Goal: Task Accomplishment & Management: Manage account settings

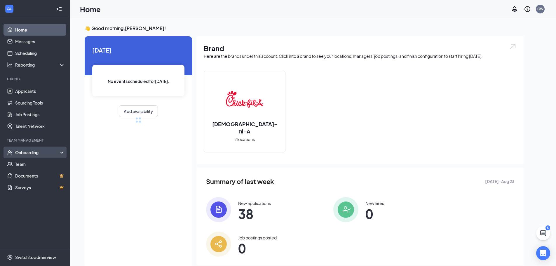
click at [28, 151] on div "Onboarding" at bounding box center [37, 152] width 45 height 6
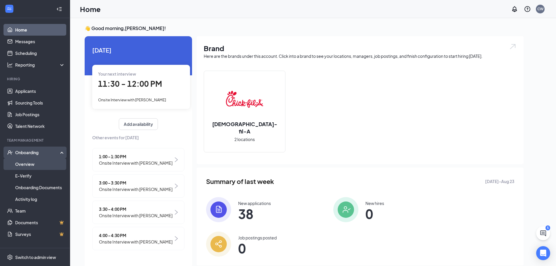
click at [33, 163] on link "Overview" at bounding box center [40, 164] width 50 height 12
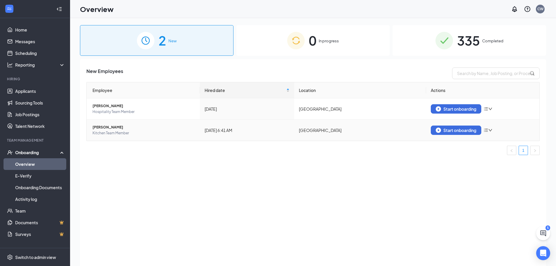
click at [279, 130] on icon "bars" at bounding box center [486, 130] width 5 height 5
click at [279, 128] on td "[GEOGRAPHIC_DATA]" at bounding box center [360, 130] width 132 height 21
click at [231, 134] on td "[DATE] 6:41 AM" at bounding box center [247, 130] width 94 height 21
click at [42, 175] on link "E-Verify" at bounding box center [40, 176] width 50 height 12
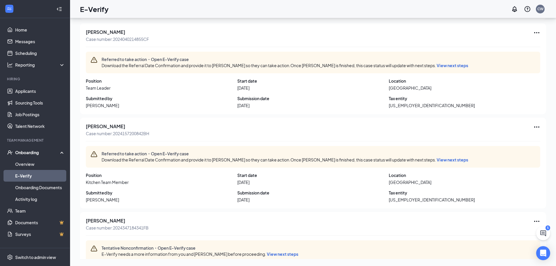
scroll to position [21, 0]
click at [34, 188] on link "Onboarding Documents" at bounding box center [40, 188] width 50 height 12
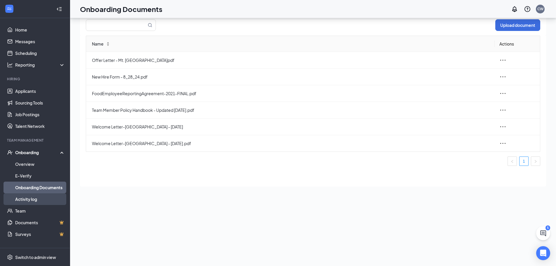
click at [36, 197] on link "Activity log" at bounding box center [40, 199] width 50 height 12
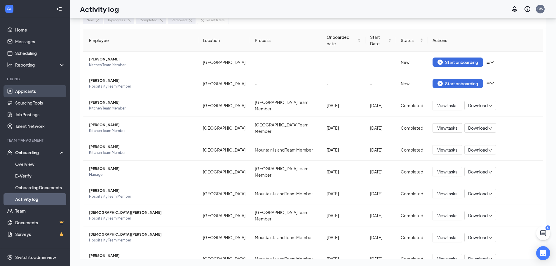
click at [39, 93] on link "Applicants" at bounding box center [40, 91] width 50 height 12
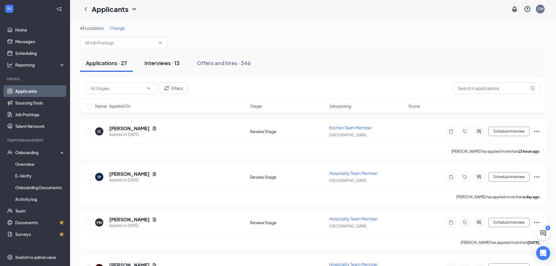
click at [165, 66] on div "Interviews · 13" at bounding box center [161, 62] width 35 height 7
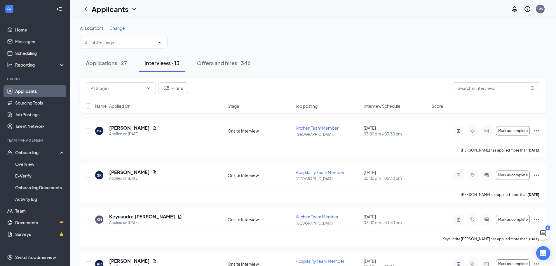
click at [118, 28] on span "Change" at bounding box center [116, 27] width 15 height 5
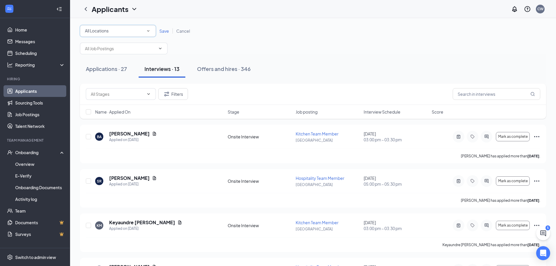
click at [129, 33] on div "All Locations" at bounding box center [118, 30] width 66 height 7
click at [121, 60] on div "[GEOGRAPHIC_DATA]" at bounding box center [118, 61] width 67 height 7
click at [165, 32] on span "Save" at bounding box center [164, 30] width 10 height 5
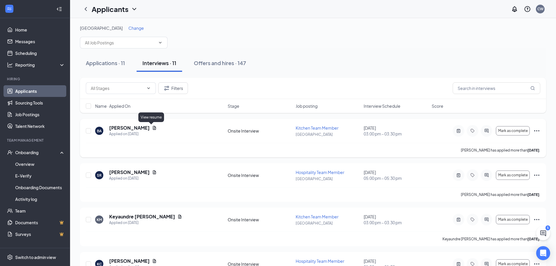
click at [153, 129] on icon "Document" at bounding box center [154, 128] width 3 height 4
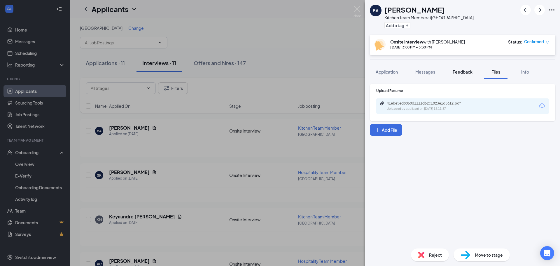
click at [279, 72] on span "Feedback" at bounding box center [463, 71] width 20 height 5
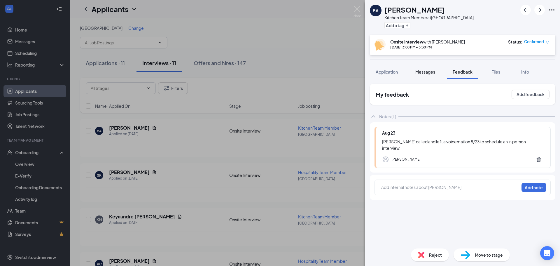
click at [279, 77] on button "Messages" at bounding box center [426, 71] width 32 height 15
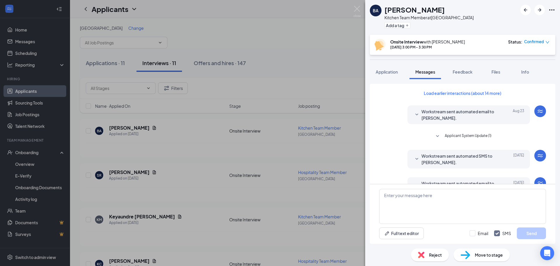
click at [279, 83] on div "Load earlier interactions (about 14 more) Workstream sent automated email to [P…" at bounding box center [462, 161] width 195 height 165
click at [279, 92] on button "Load earlier interactions (about 14 more)" at bounding box center [463, 92] width 88 height 9
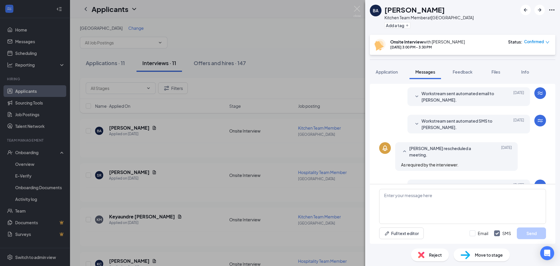
scroll to position [409, 0]
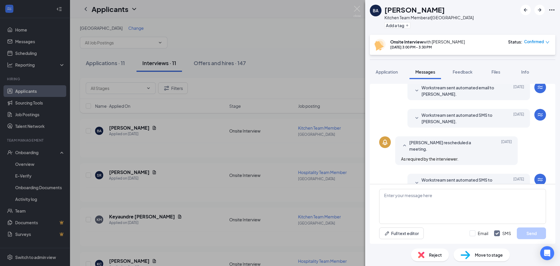
click at [279, 117] on icon "SmallChevronDown" at bounding box center [417, 118] width 7 height 7
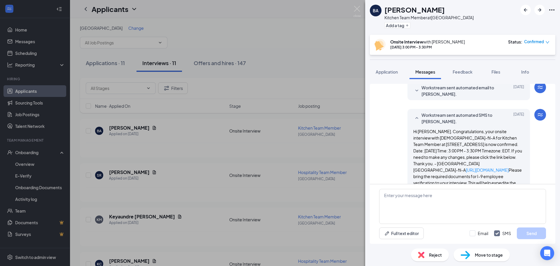
scroll to position [379, 0]
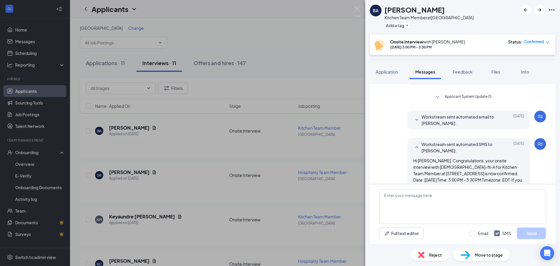
click at [279, 117] on icon "SmallChevronDown" at bounding box center [417, 119] width 7 height 7
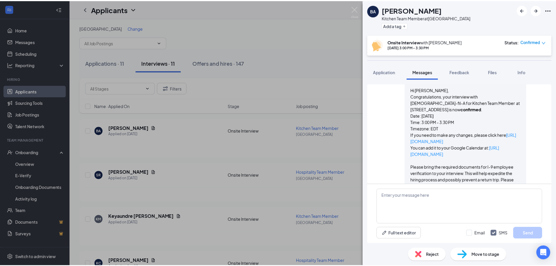
scroll to position [438, 0]
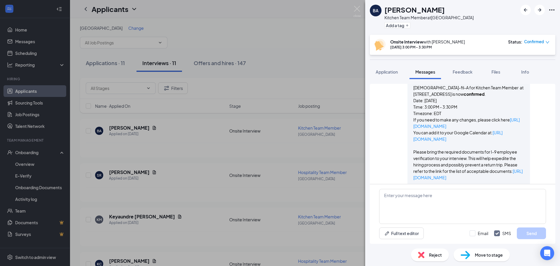
click at [243, 151] on div "[PERSON_NAME] [PERSON_NAME] Team Member at [GEOGRAPHIC_DATA] Add a tag Onsite I…" at bounding box center [280, 133] width 560 height 266
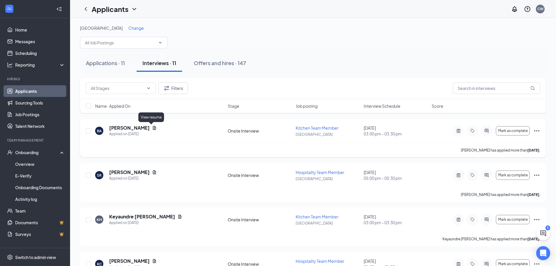
click at [152, 126] on icon "Document" at bounding box center [154, 127] width 5 height 5
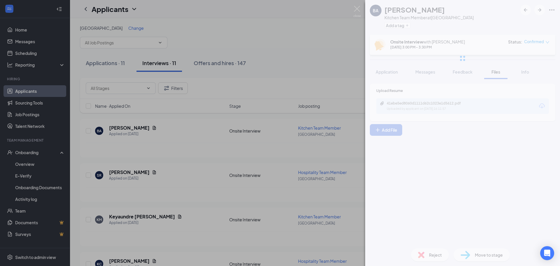
click at [279, 104] on div at bounding box center [462, 58] width 195 height 117
click at [279, 104] on div "41ebe5ed8060d1111d62c1023e1d5612.pdf" at bounding box center [428, 103] width 82 height 5
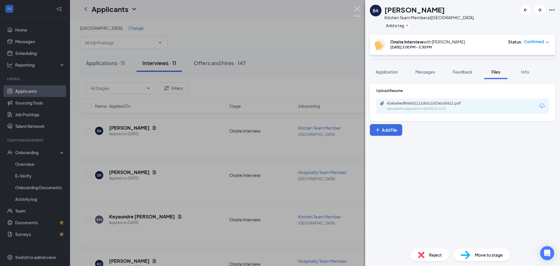
click at [279, 13] on img at bounding box center [357, 11] width 7 height 11
